Goal: Task Accomplishment & Management: Complete application form

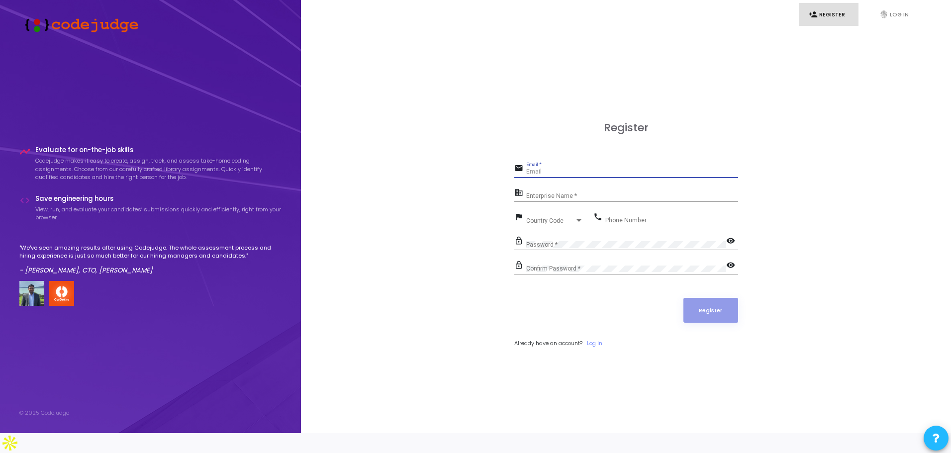
click at [545, 176] on input "Email *" at bounding box center [632, 172] width 212 height 7
type input "[EMAIL_ADDRESS][DOMAIN_NAME]"
click at [577, 200] on input "Enterprise Name *" at bounding box center [632, 196] width 212 height 7
click at [546, 224] on span "Country Code" at bounding box center [543, 220] width 35 height 6
type input "indi"
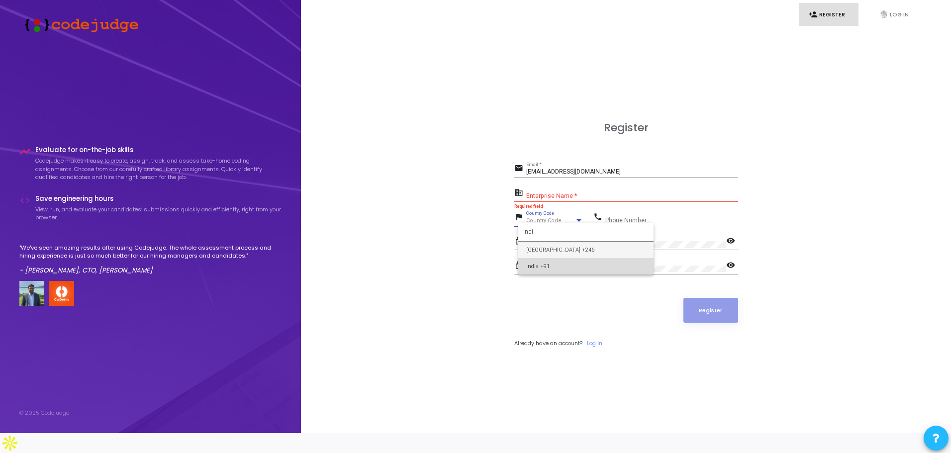
click at [543, 261] on span "India +91" at bounding box center [585, 266] width 119 height 16
click at [649, 224] on input "Phone Number" at bounding box center [672, 220] width 132 height 7
type input "8700156062"
click at [597, 247] on div "Password *" at bounding box center [626, 242] width 200 height 15
click at [728, 272] on mat-icon "visibility" at bounding box center [732, 266] width 12 height 12
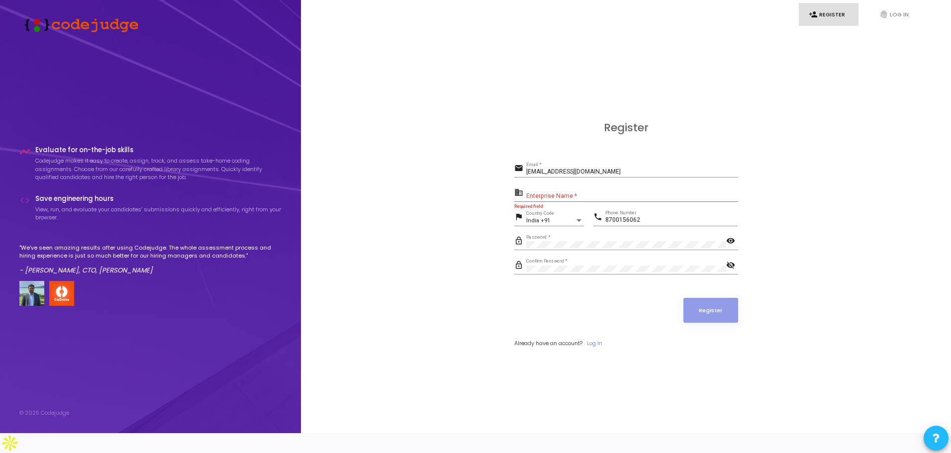
click at [728, 272] on mat-icon "visibility_off" at bounding box center [732, 266] width 12 height 12
click at [568, 200] on input "Enterprise Name *" at bounding box center [632, 196] width 212 height 7
click at [567, 200] on input "Enterprise Name *" at bounding box center [632, 196] width 212 height 7
type input "Payoneeer"
click at [719, 323] on button "Register" at bounding box center [711, 310] width 55 height 25
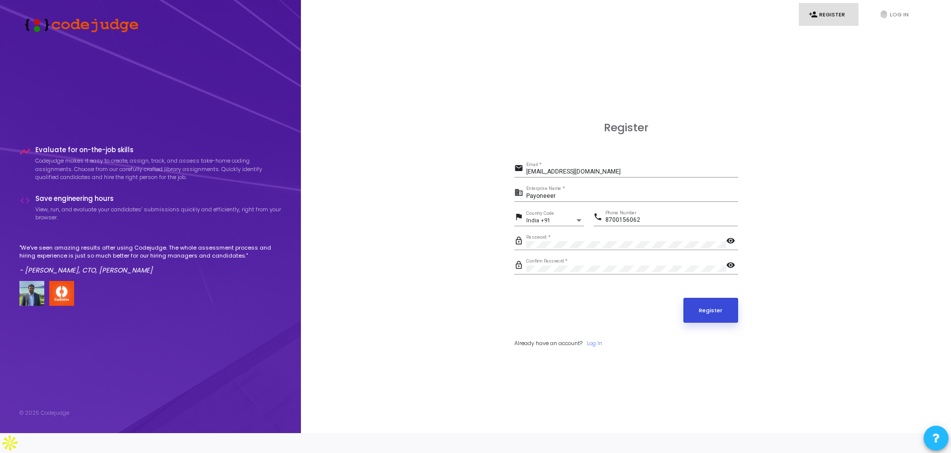
click at [708, 323] on button "Register" at bounding box center [711, 310] width 55 height 25
click at [557, 200] on input "Payoneeer" at bounding box center [632, 196] width 212 height 7
click at [597, 176] on input "[EMAIL_ADDRESS][DOMAIN_NAME]" at bounding box center [632, 172] width 212 height 7
drag, startPoint x: 597, startPoint y: 183, endPoint x: 483, endPoint y: 187, distance: 114.0
click at [483, 187] on div "Register email [EMAIL_ADDRESS][DOMAIN_NAME] Email * business Payoneeer Enterpri…" at bounding box center [626, 245] width 628 height 433
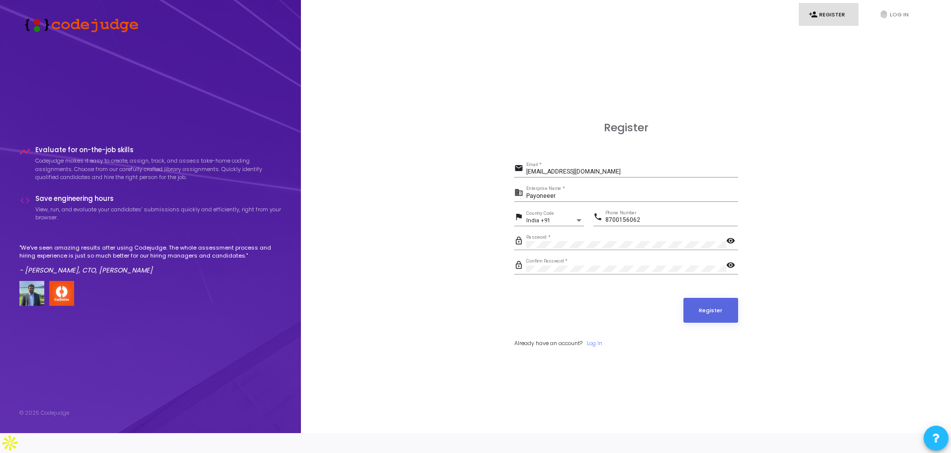
click at [370, 296] on div "Register email [EMAIL_ADDRESS][DOMAIN_NAME] Email * business Payoneeer Enterpri…" at bounding box center [626, 245] width 628 height 433
